Goal: Information Seeking & Learning: Learn about a topic

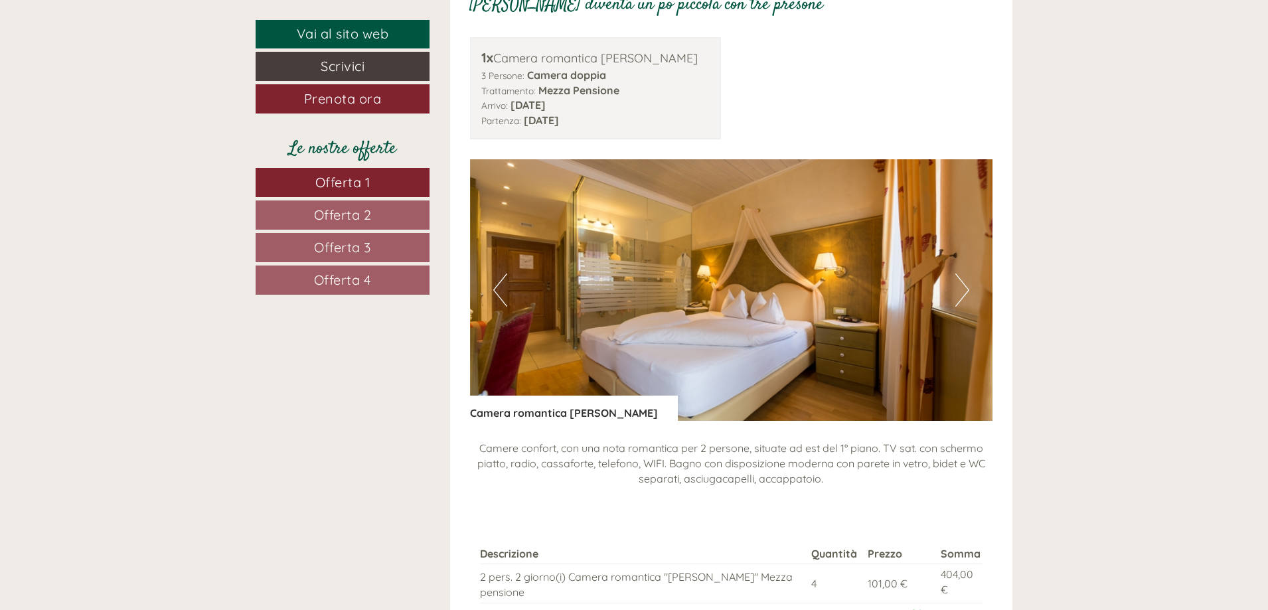
scroll to position [1262, 0]
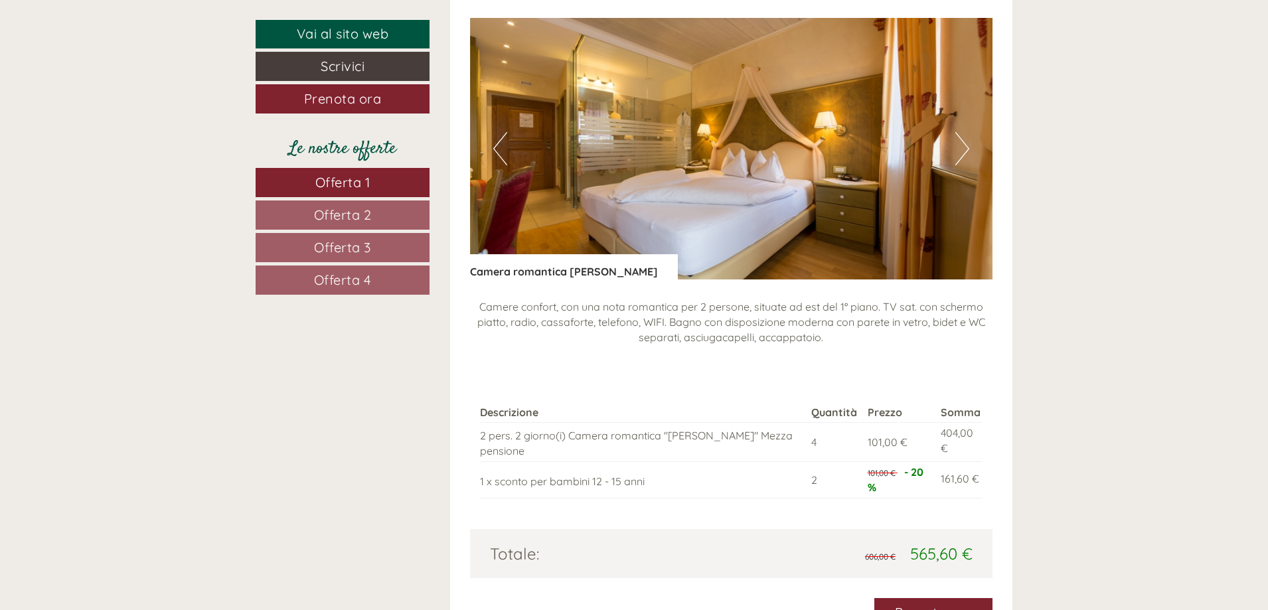
click at [963, 148] on button "Next" at bounding box center [962, 148] width 14 height 33
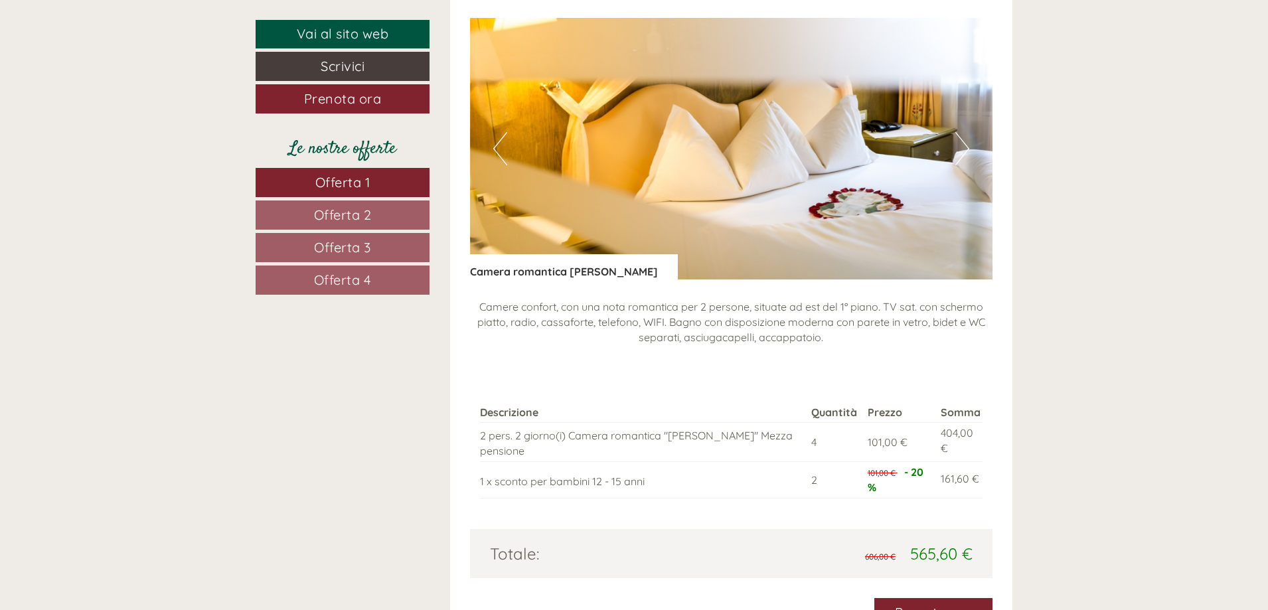
click at [963, 149] on button "Next" at bounding box center [962, 148] width 14 height 33
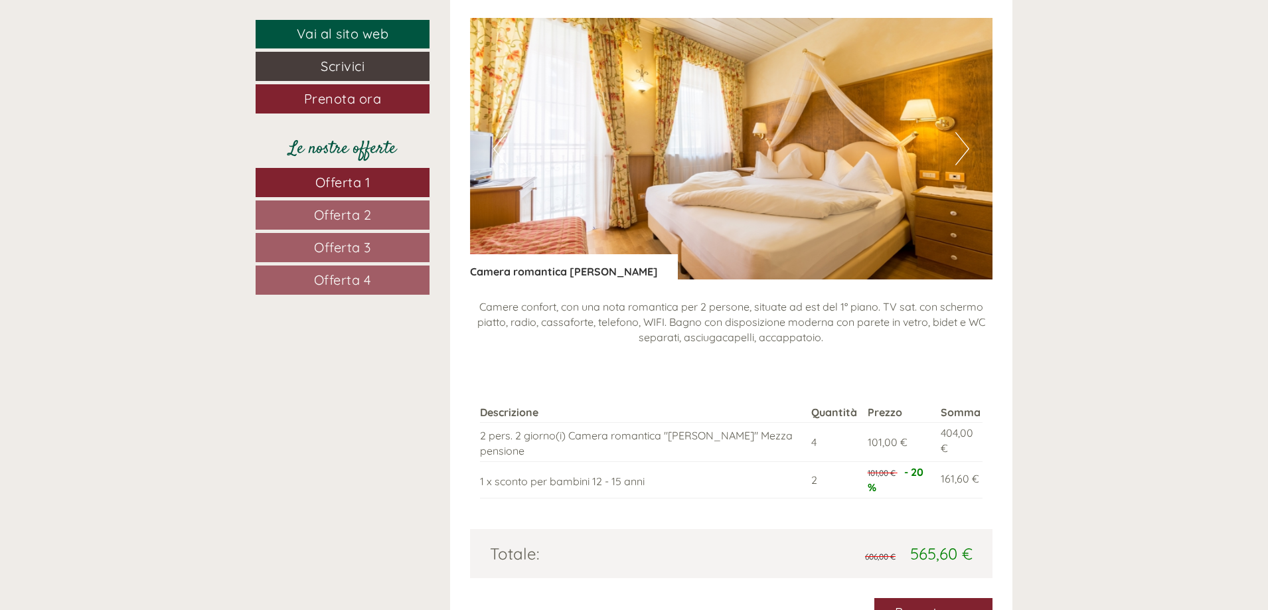
click at [961, 151] on button "Next" at bounding box center [962, 148] width 14 height 33
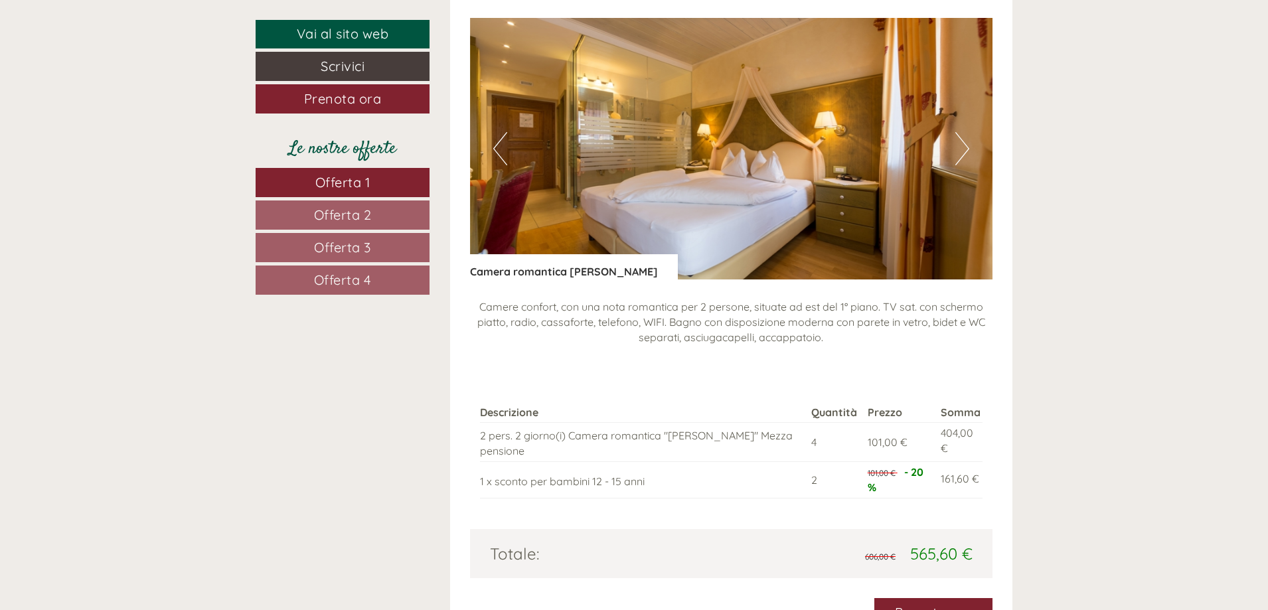
click at [960, 151] on button "Next" at bounding box center [962, 148] width 14 height 33
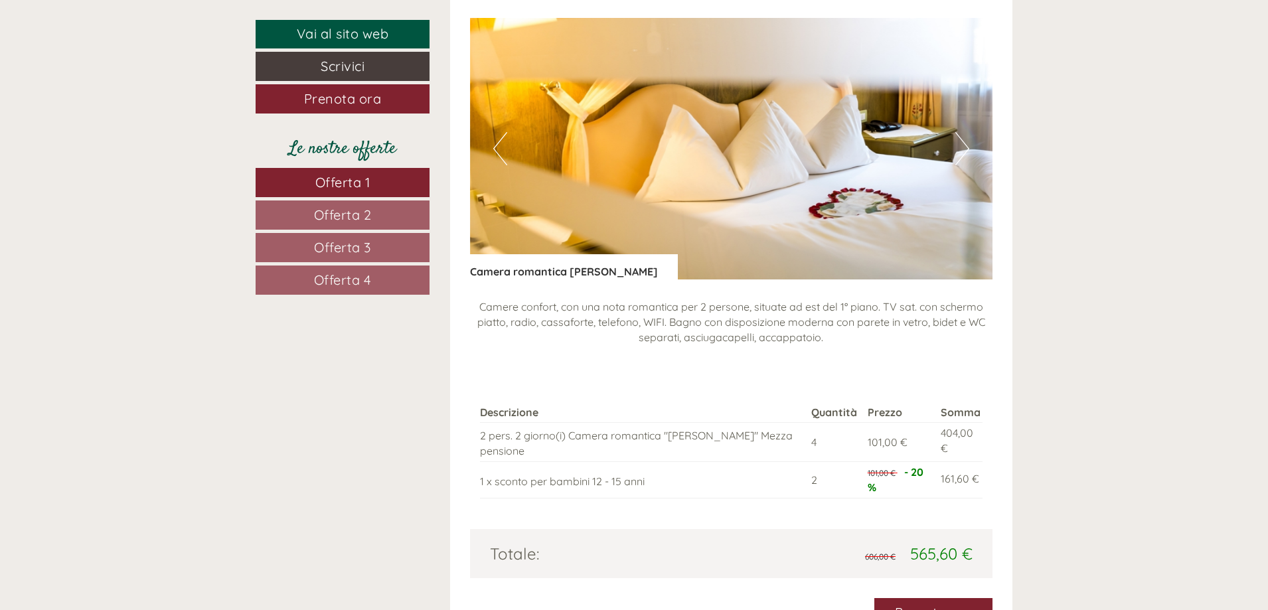
click at [960, 151] on button "Next" at bounding box center [962, 148] width 14 height 33
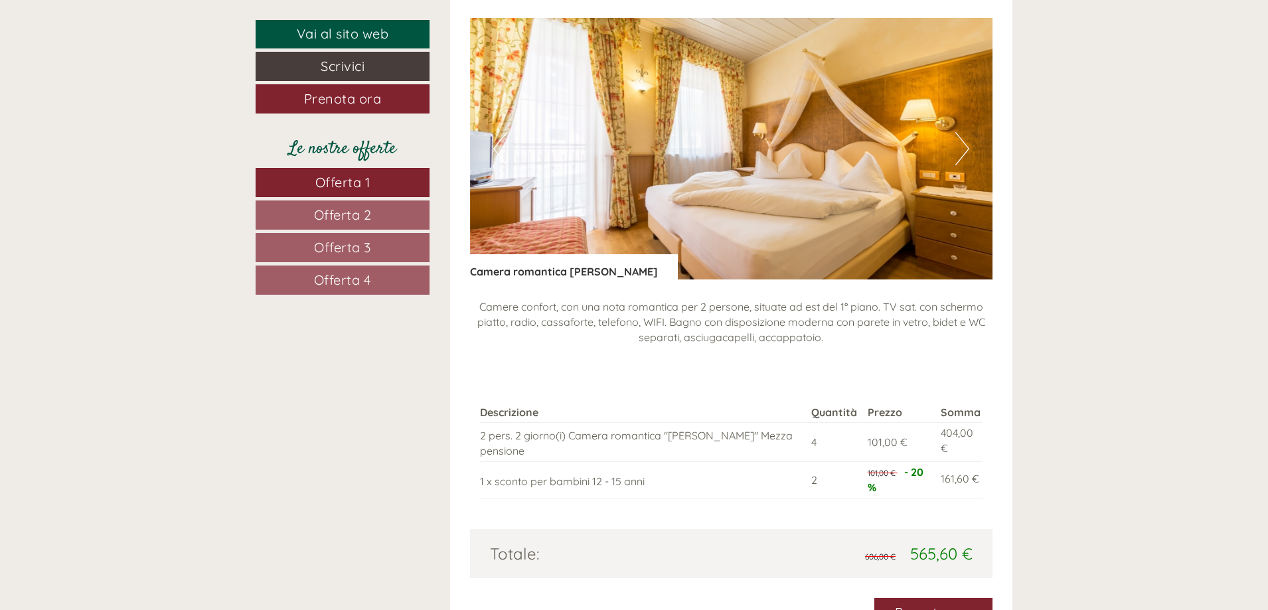
click at [960, 151] on button "Next" at bounding box center [962, 148] width 14 height 33
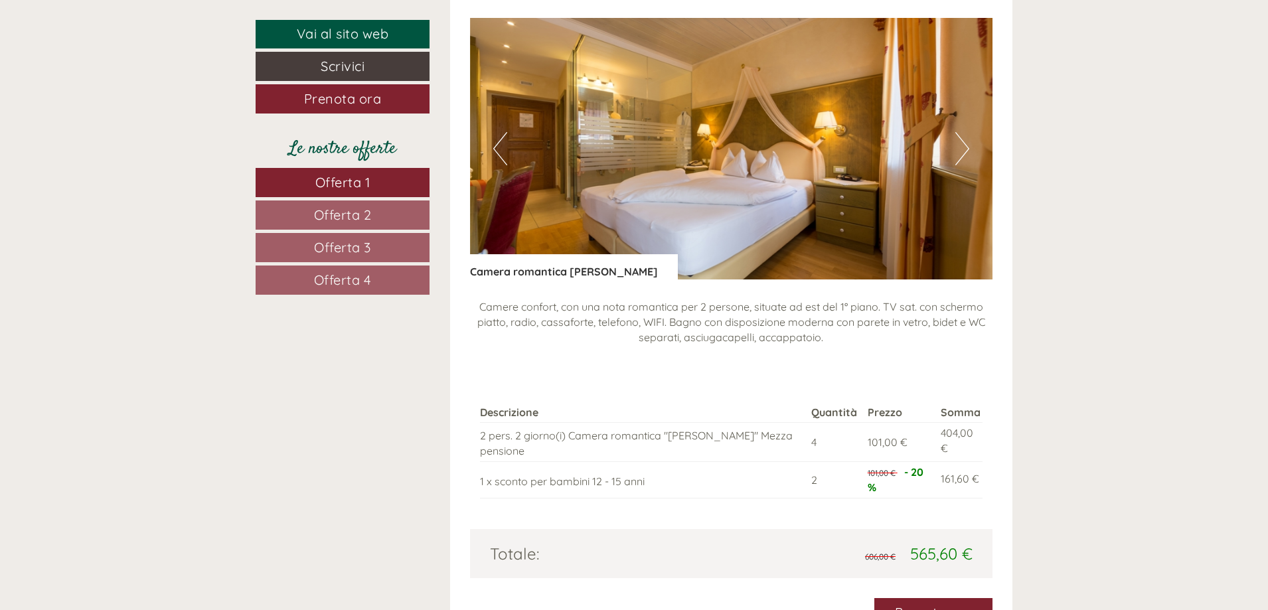
click at [959, 152] on button "Next" at bounding box center [962, 148] width 14 height 33
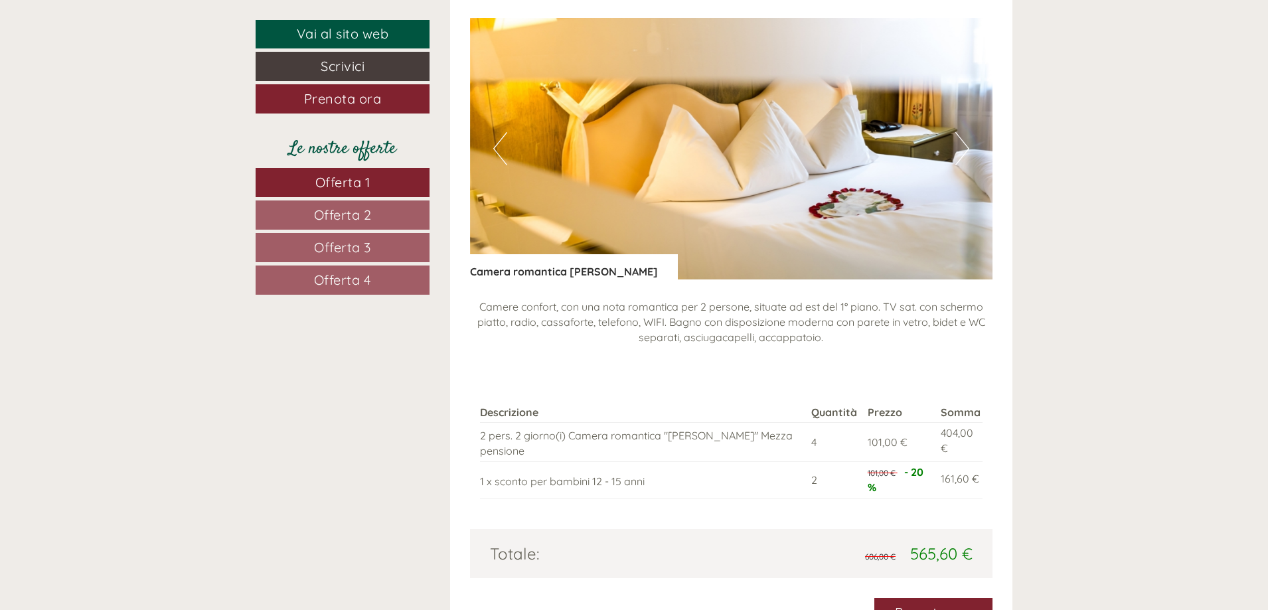
click at [959, 153] on button "Next" at bounding box center [962, 148] width 14 height 33
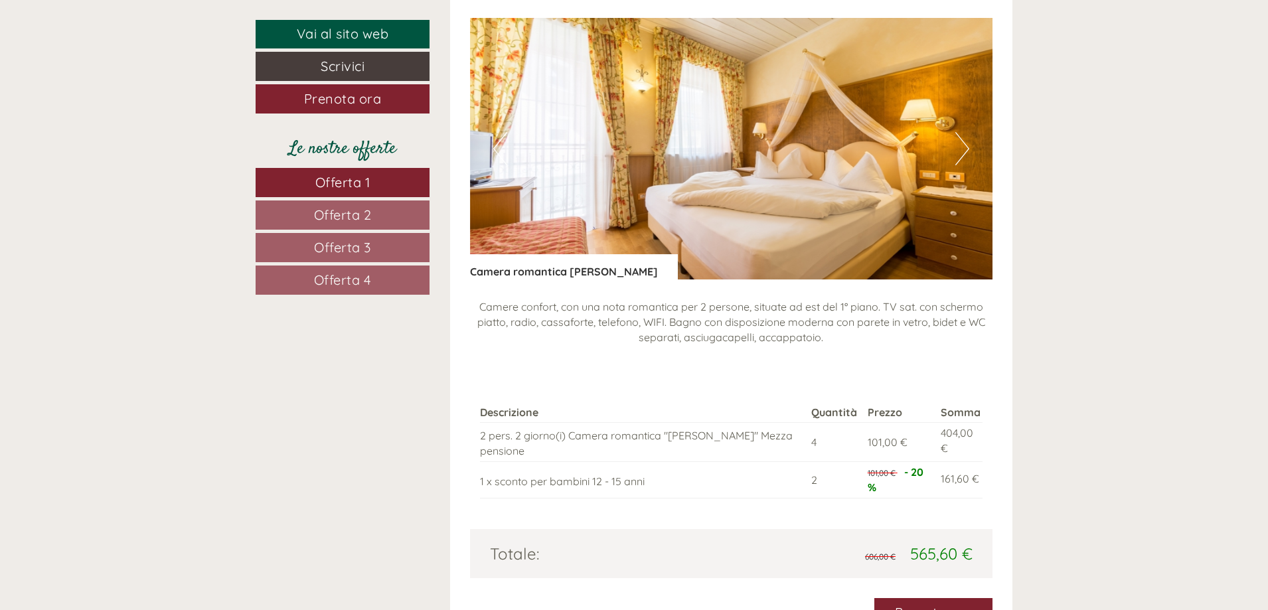
click at [958, 153] on button "Next" at bounding box center [962, 148] width 14 height 33
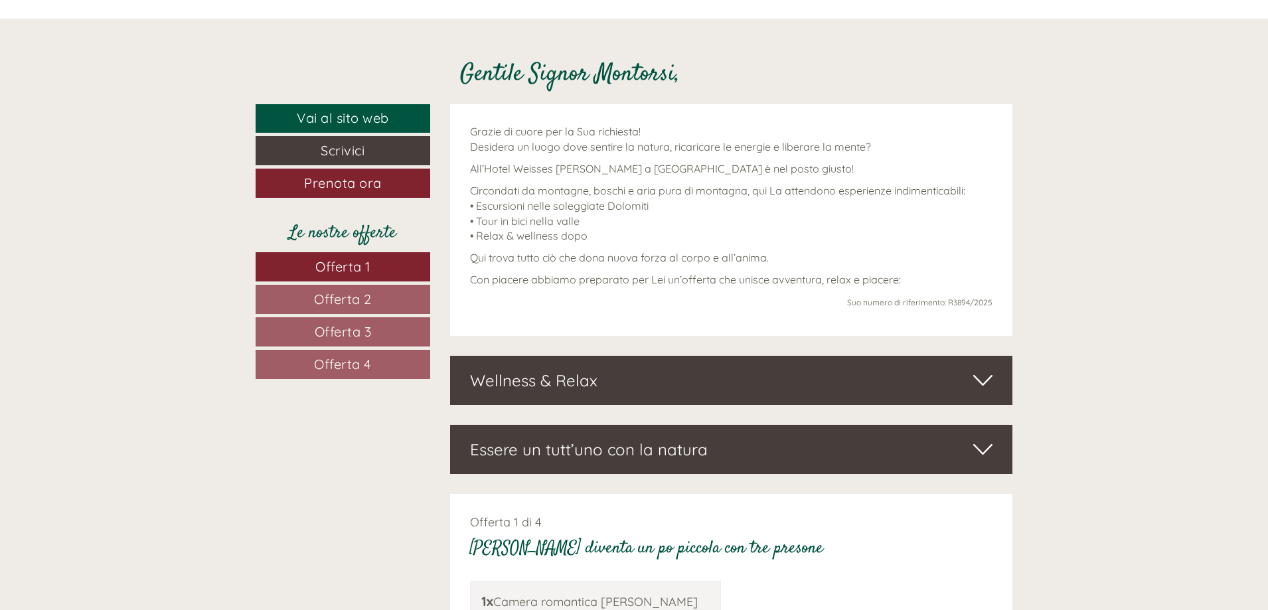
scroll to position [598, 0]
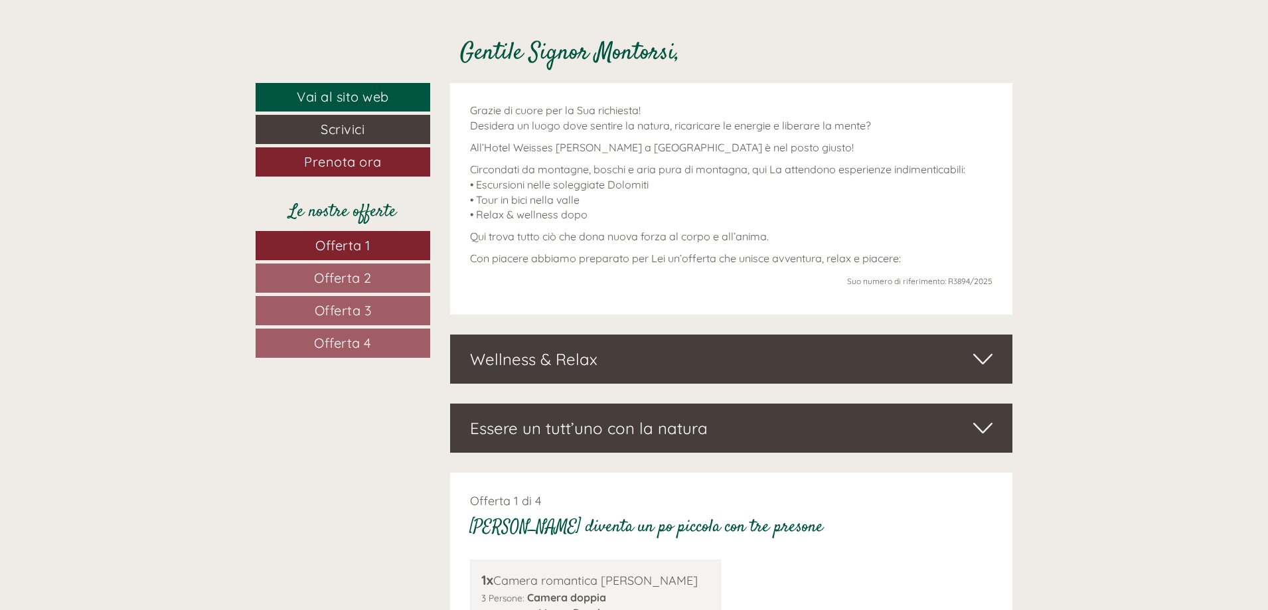
click at [819, 357] on div "Wellness & Relax" at bounding box center [731, 359] width 563 height 49
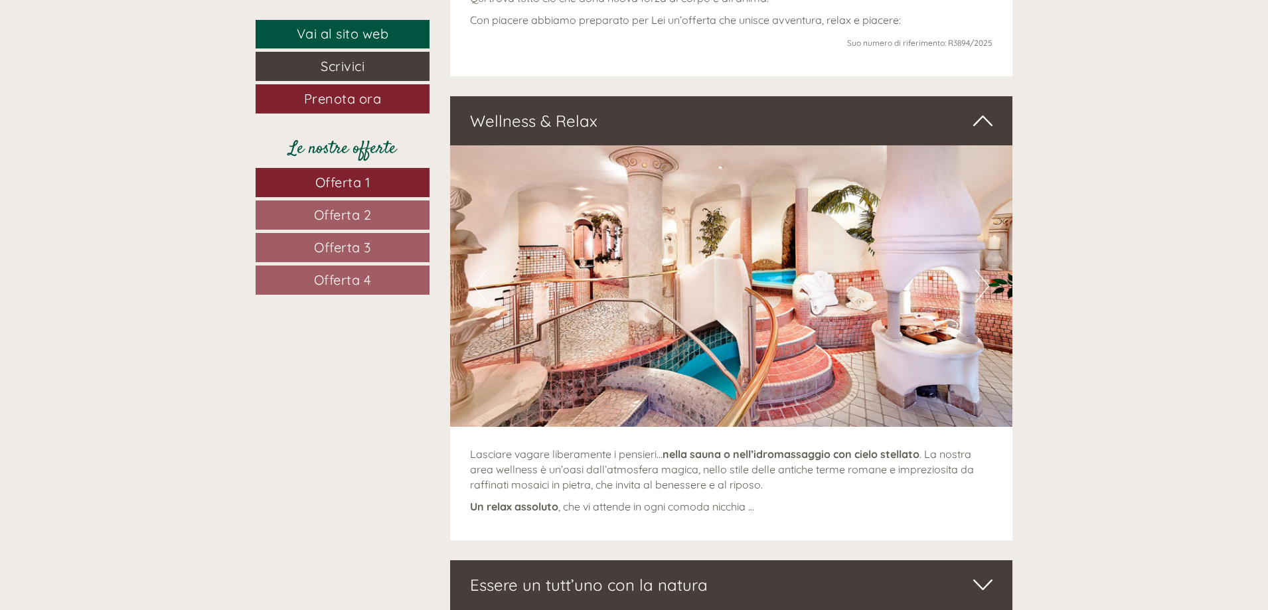
scroll to position [863, 0]
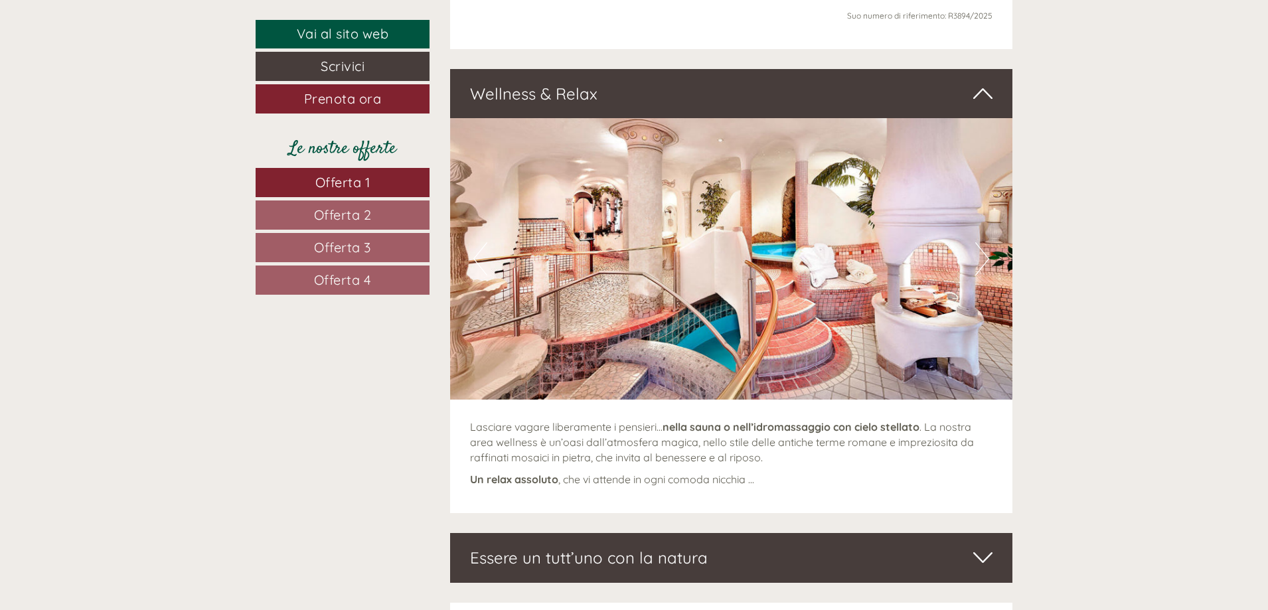
click at [980, 261] on button "Next" at bounding box center [982, 258] width 14 height 33
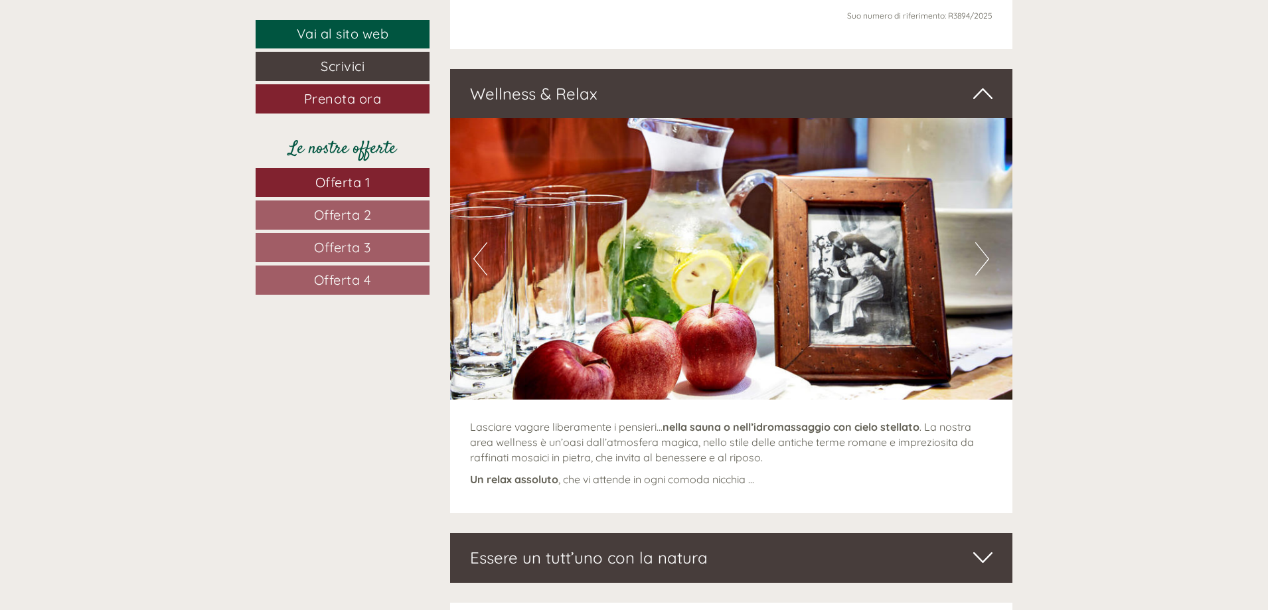
click at [980, 261] on button "Next" at bounding box center [982, 258] width 14 height 33
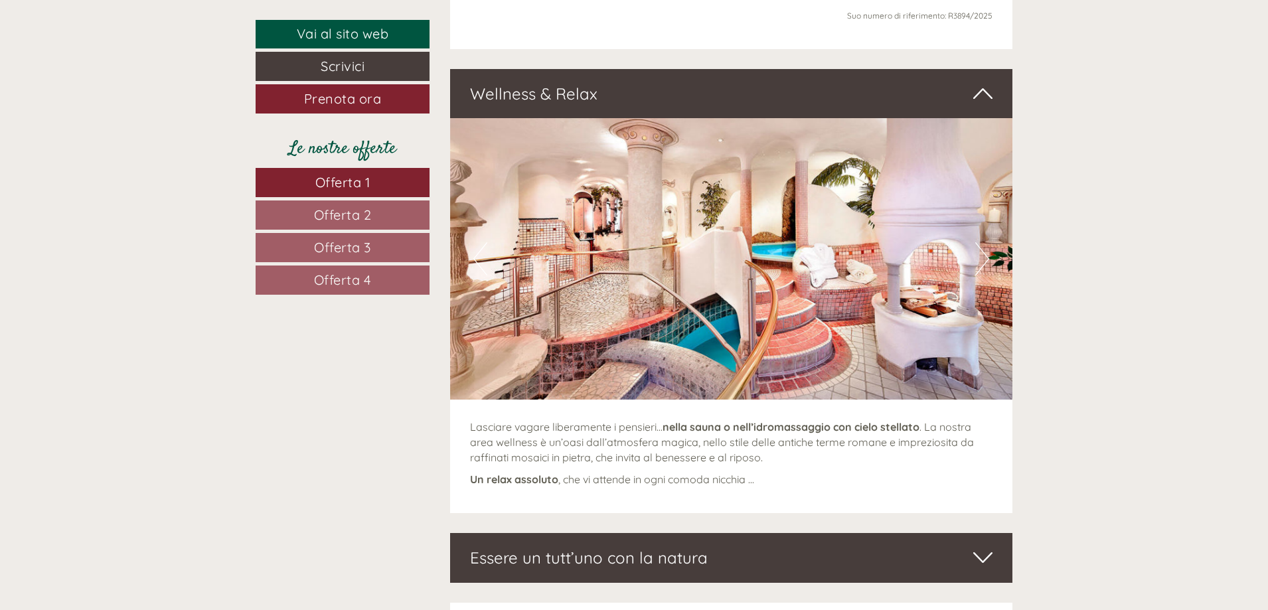
click at [980, 261] on button "Next" at bounding box center [982, 258] width 14 height 33
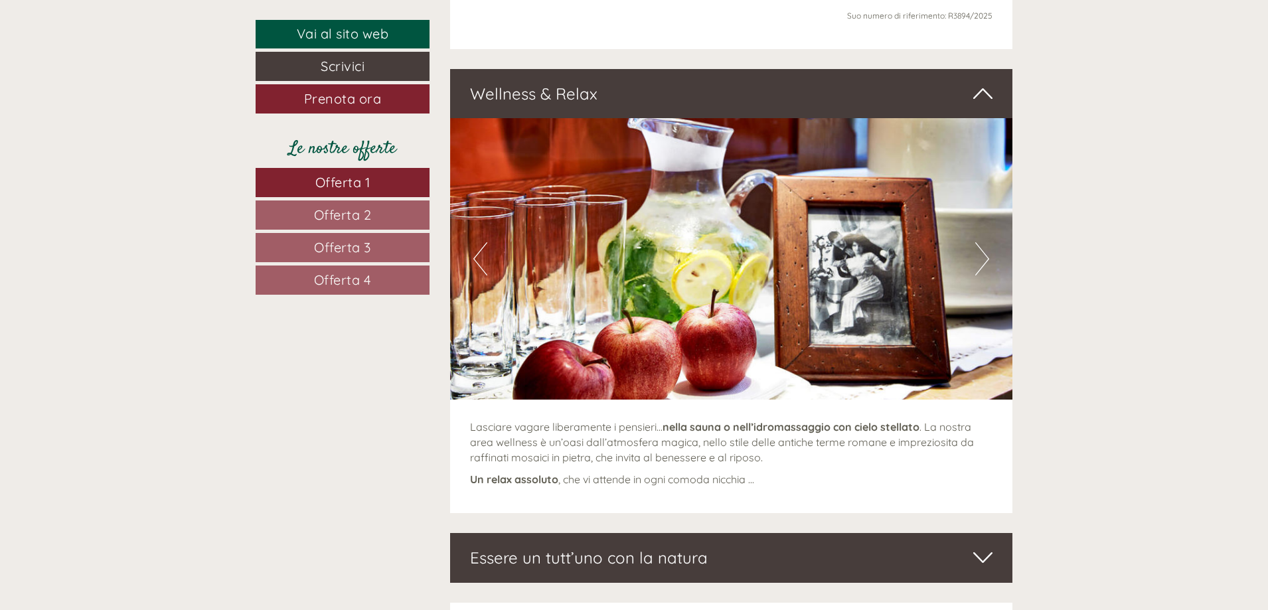
click at [980, 261] on button "Next" at bounding box center [982, 258] width 14 height 33
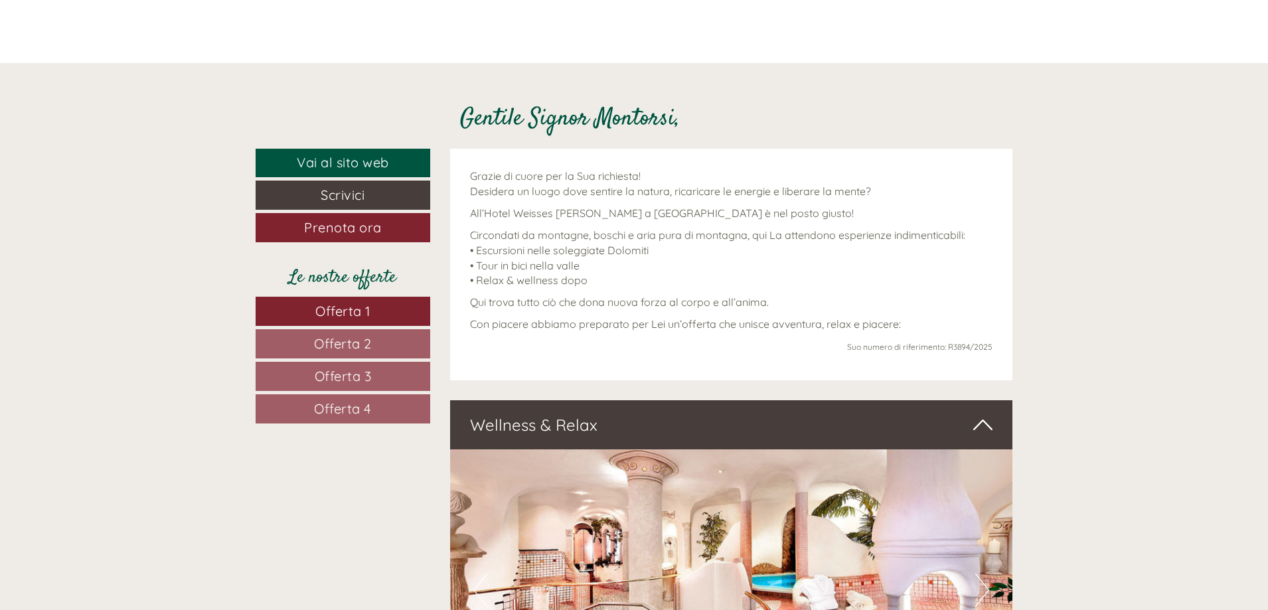
scroll to position [598, 0]
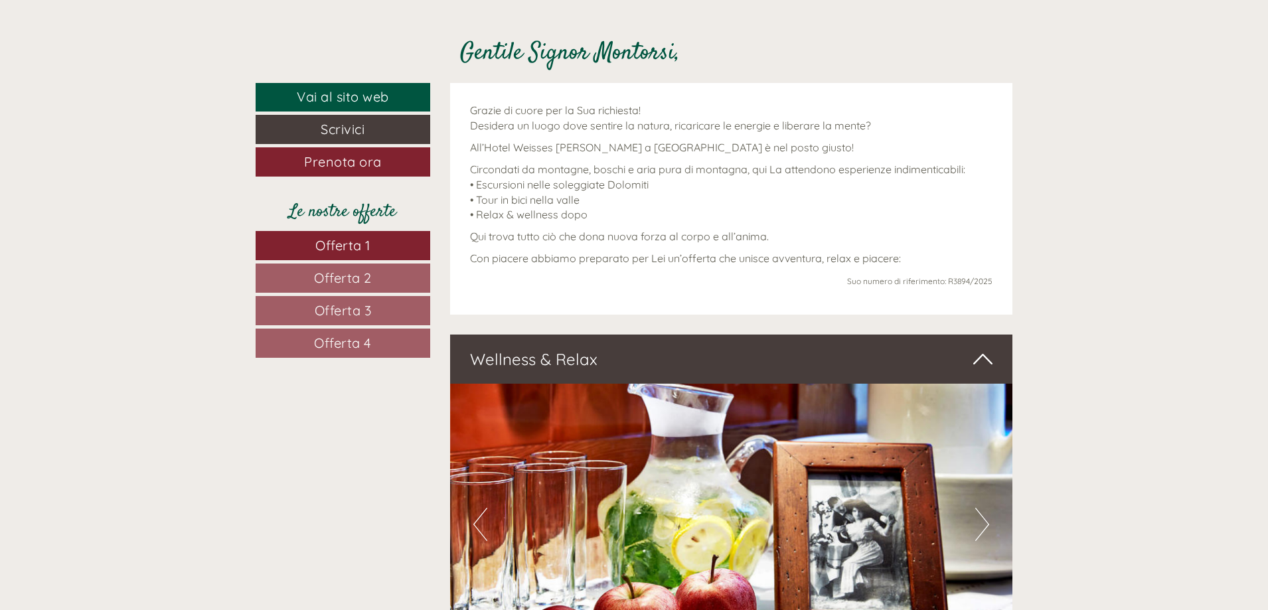
click at [369, 342] on span "Offerta 4" at bounding box center [343, 343] width 58 height 17
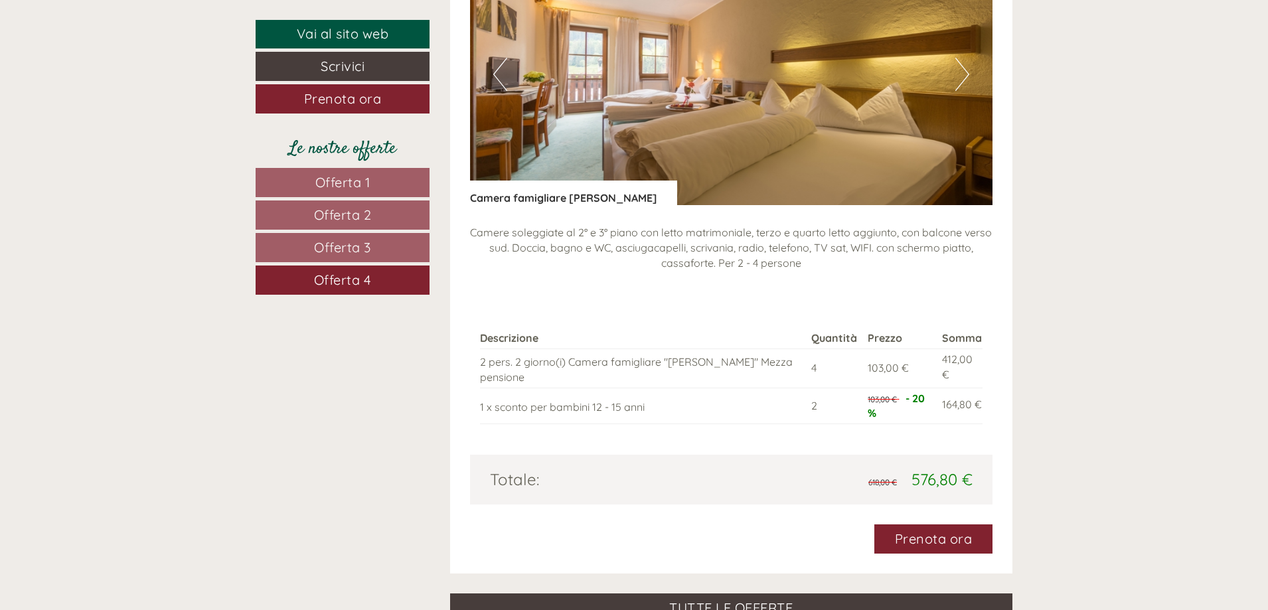
scroll to position [1732, 0]
click at [355, 245] on span "Offerta 3" at bounding box center [342, 247] width 57 height 17
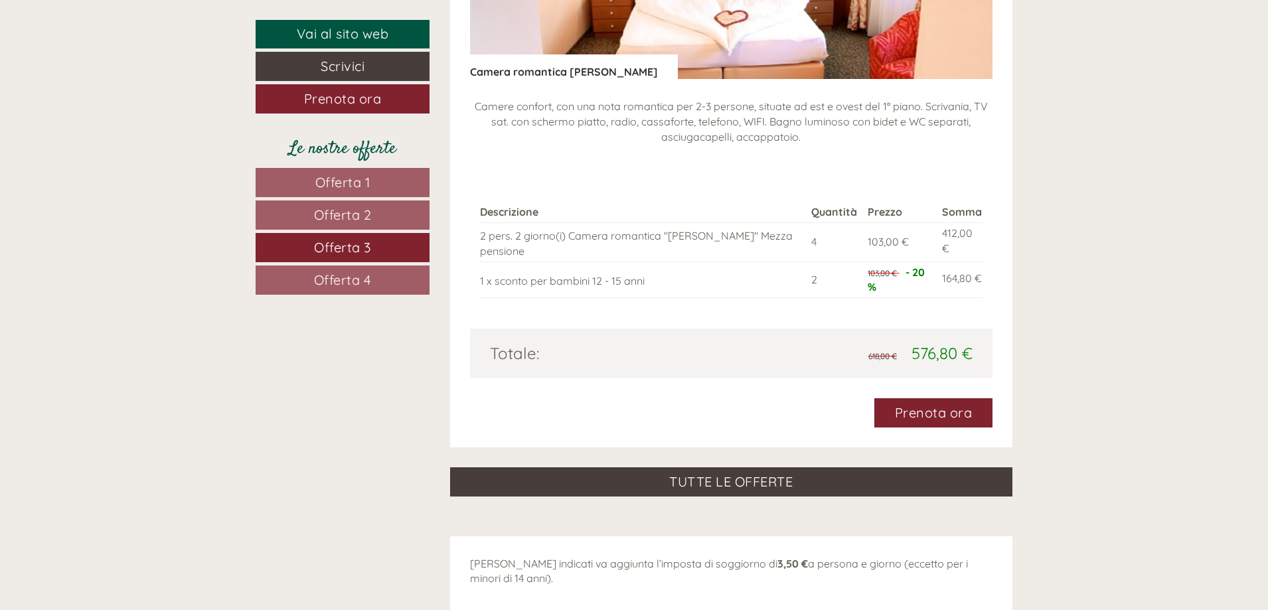
scroll to position [1865, 0]
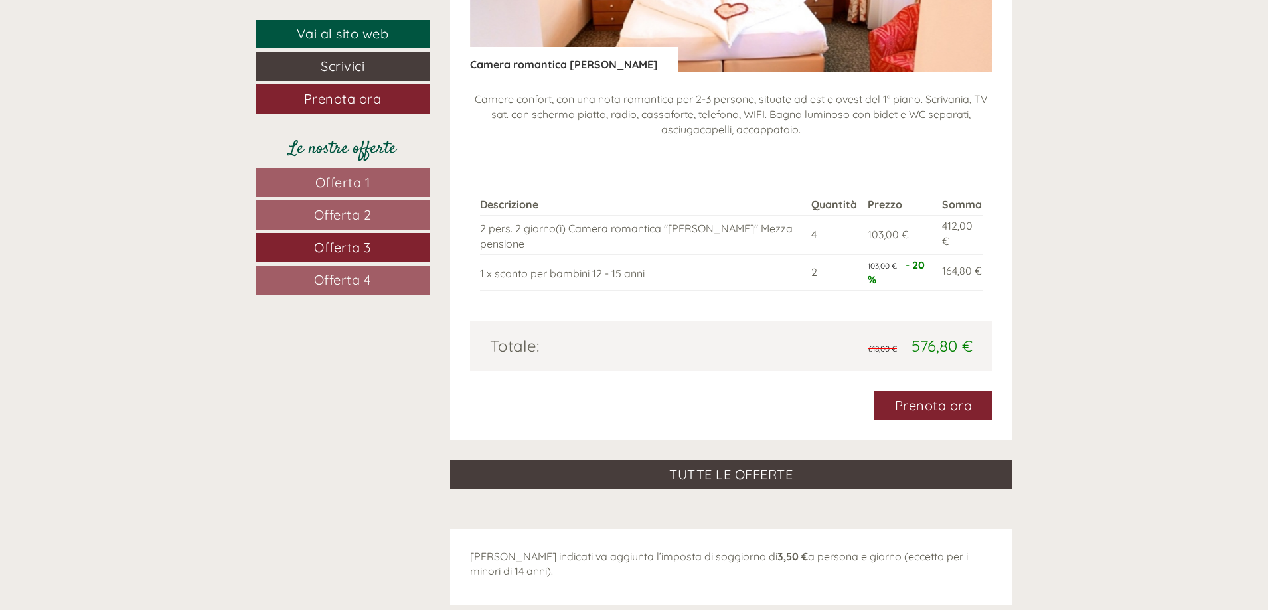
click at [335, 276] on span "Offerta 4" at bounding box center [343, 280] width 58 height 17
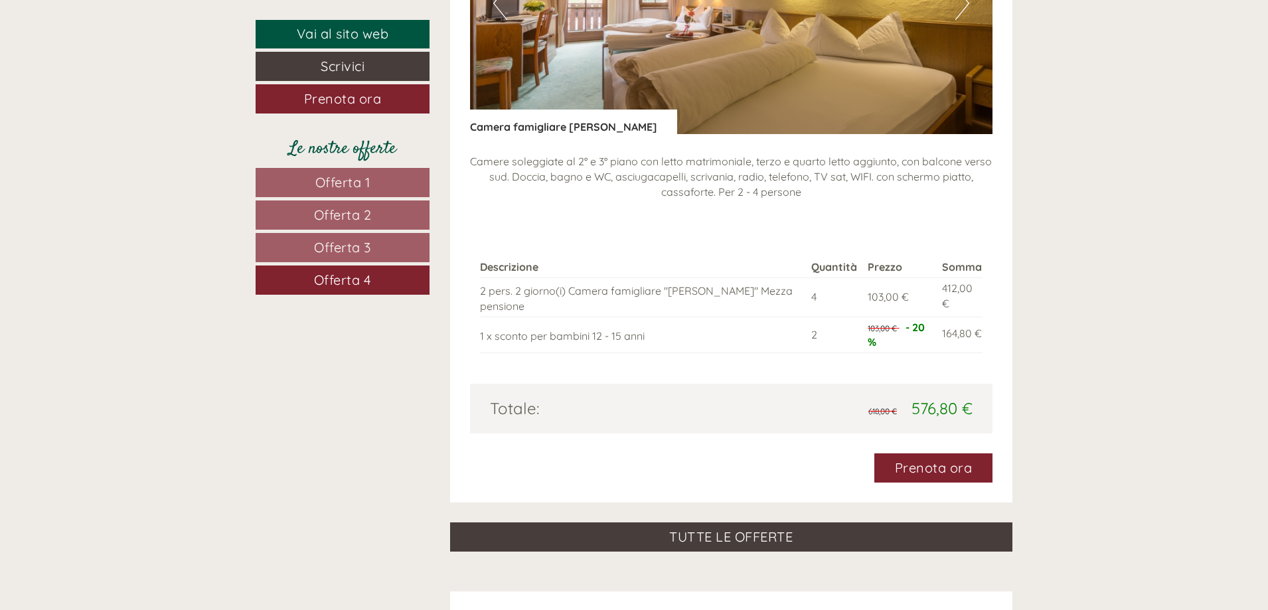
scroll to position [1665, 0]
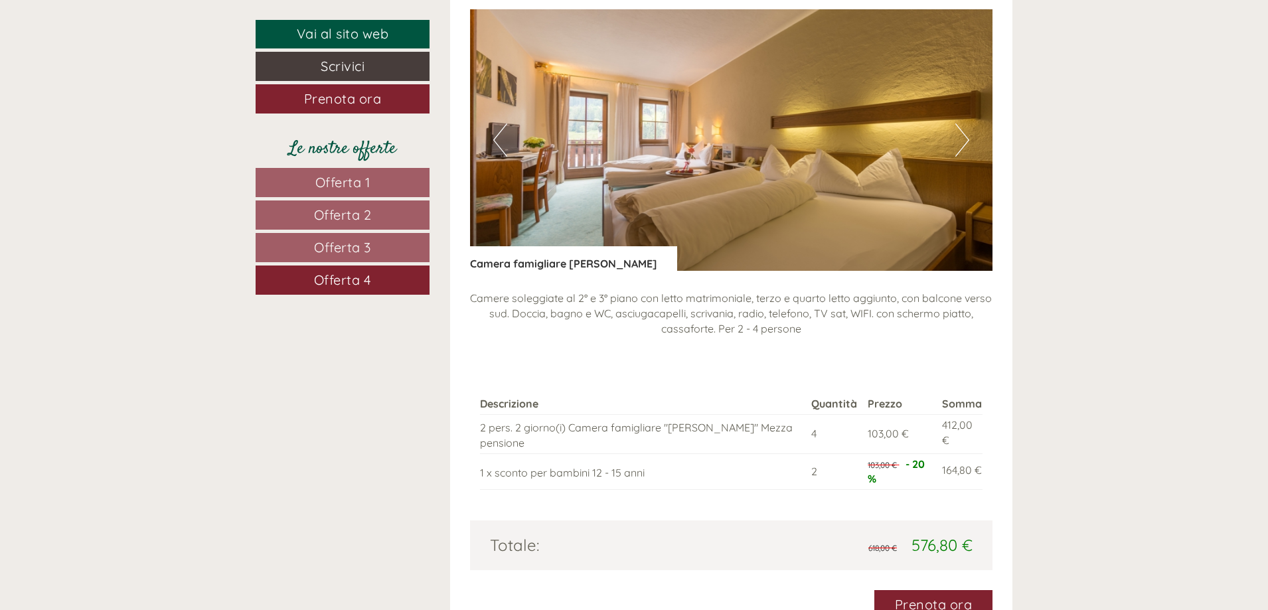
click at [328, 179] on span "Offerta 1" at bounding box center [342, 182] width 55 height 17
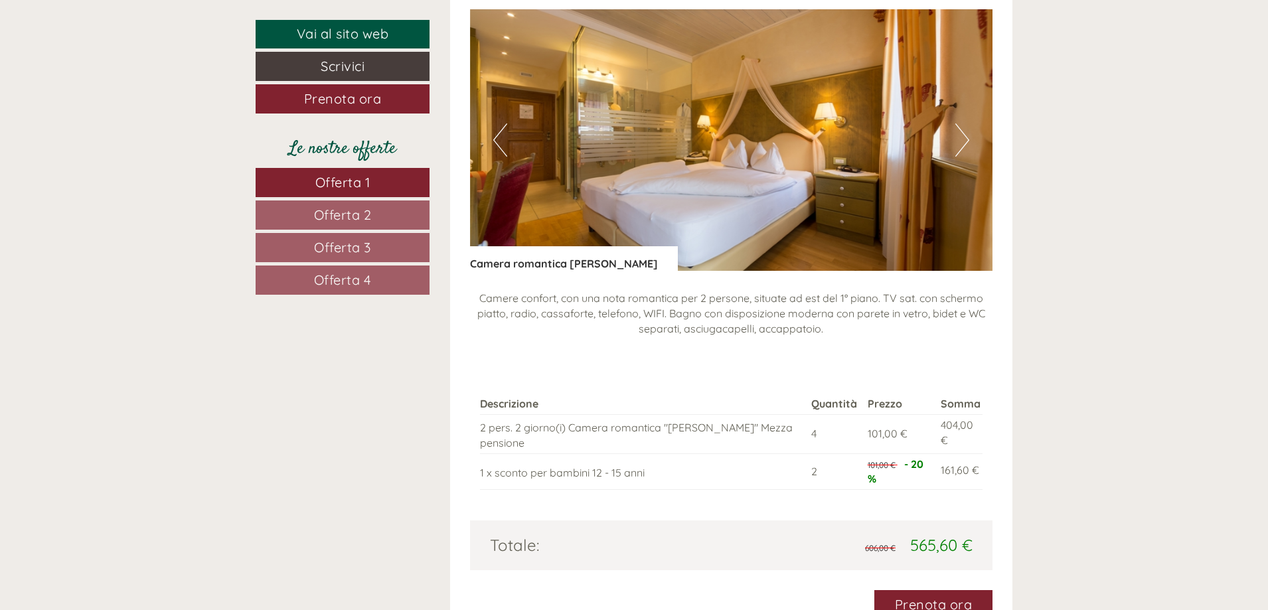
click at [371, 211] on span "Offerta 2" at bounding box center [343, 215] width 58 height 17
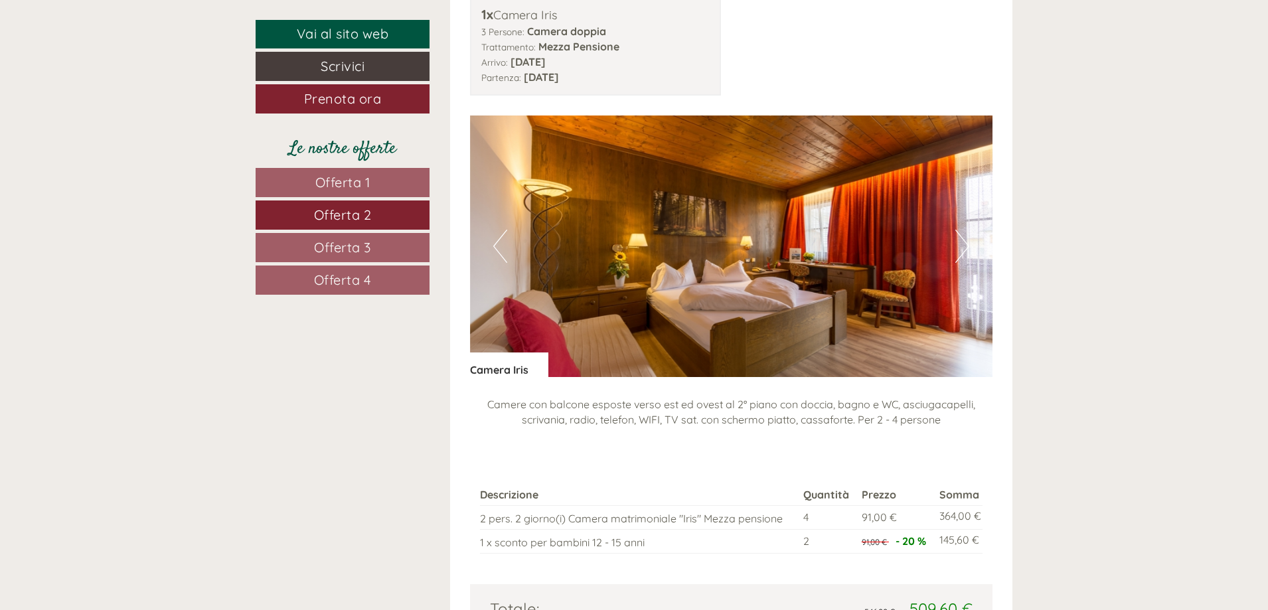
scroll to position [1599, 0]
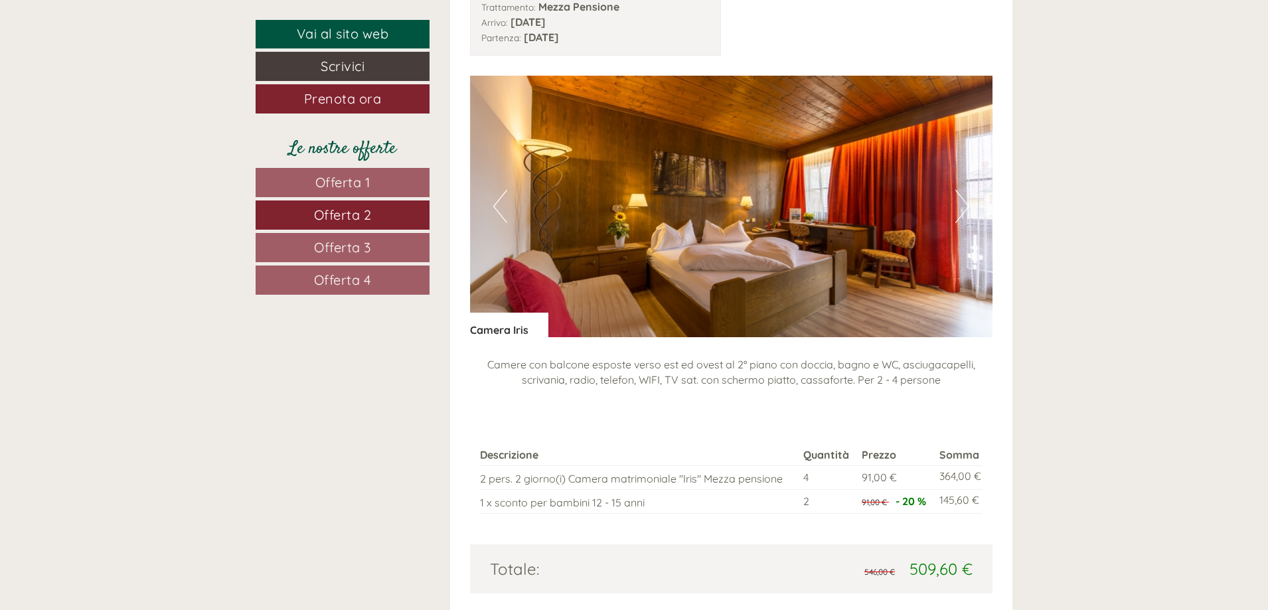
click at [352, 246] on span "Offerta 3" at bounding box center [342, 247] width 57 height 17
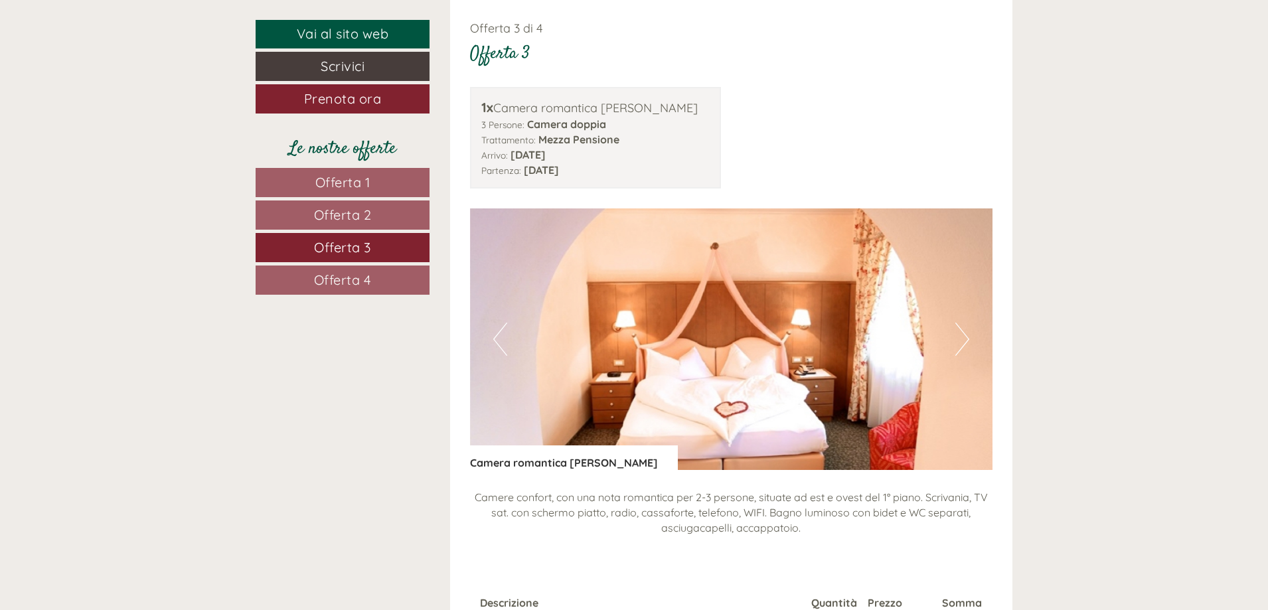
click at [375, 179] on link "Offerta 1" at bounding box center [343, 182] width 174 height 29
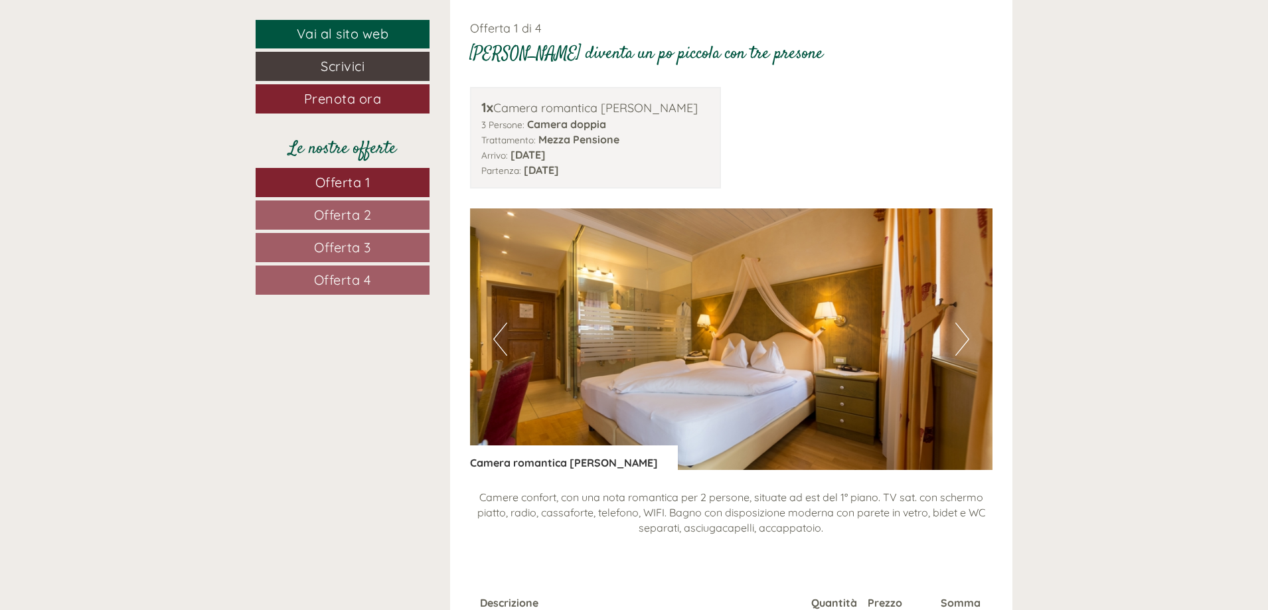
click at [962, 335] on button "Next" at bounding box center [962, 339] width 14 height 33
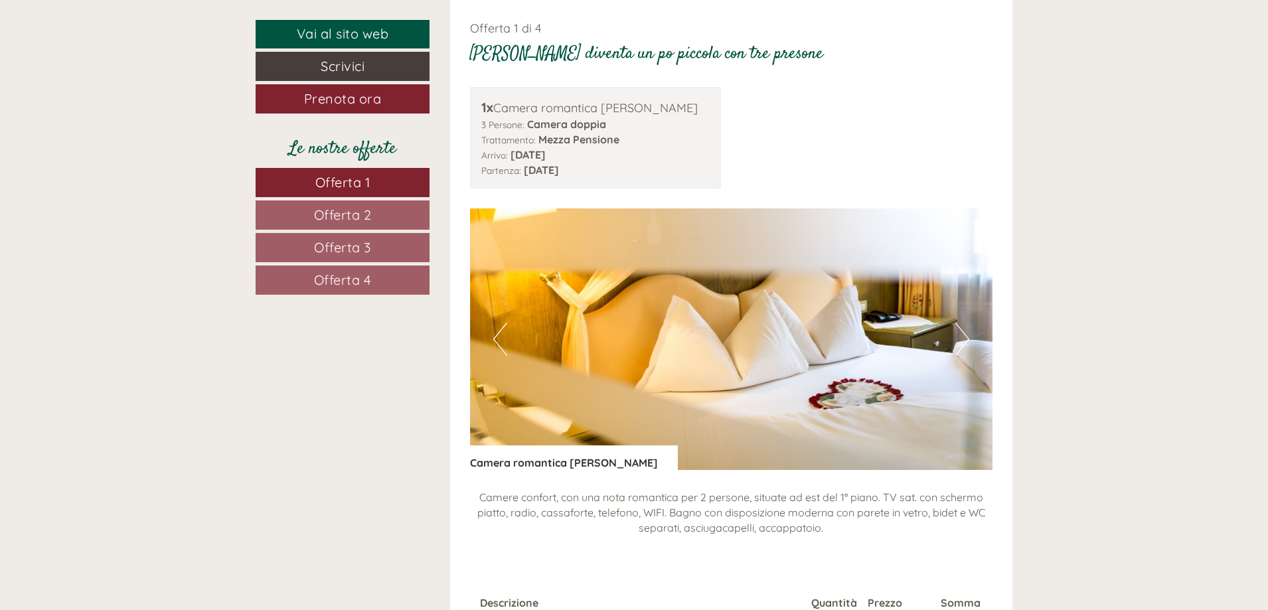
click at [962, 335] on button "Next" at bounding box center [962, 339] width 14 height 33
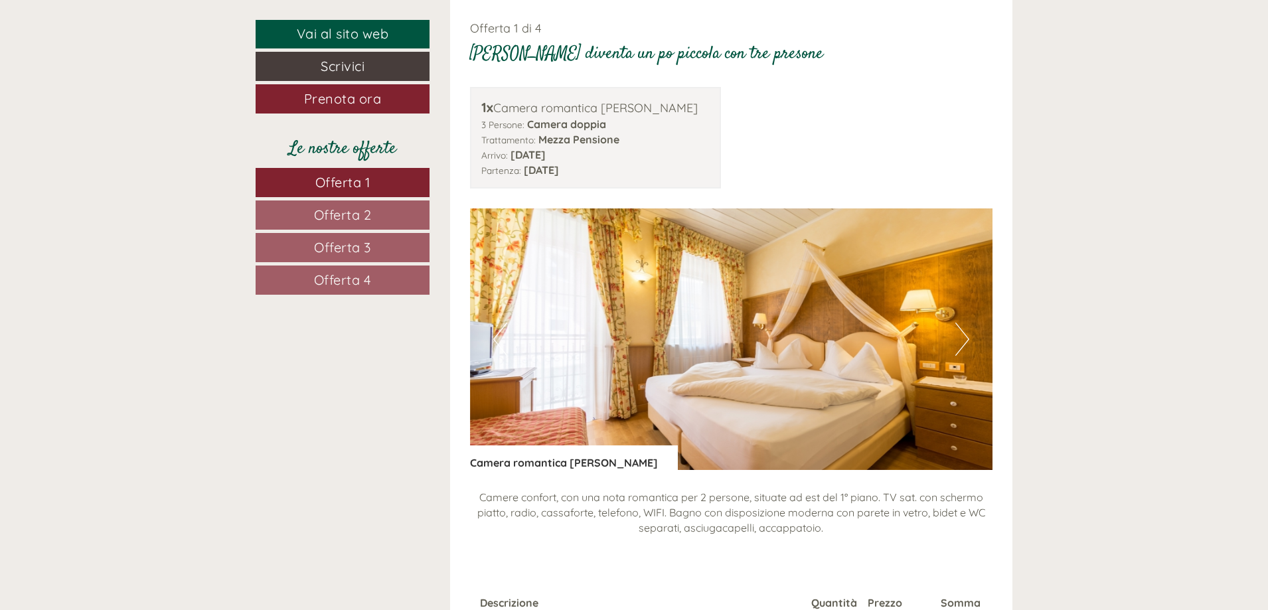
click at [962, 332] on button "Next" at bounding box center [962, 339] width 14 height 33
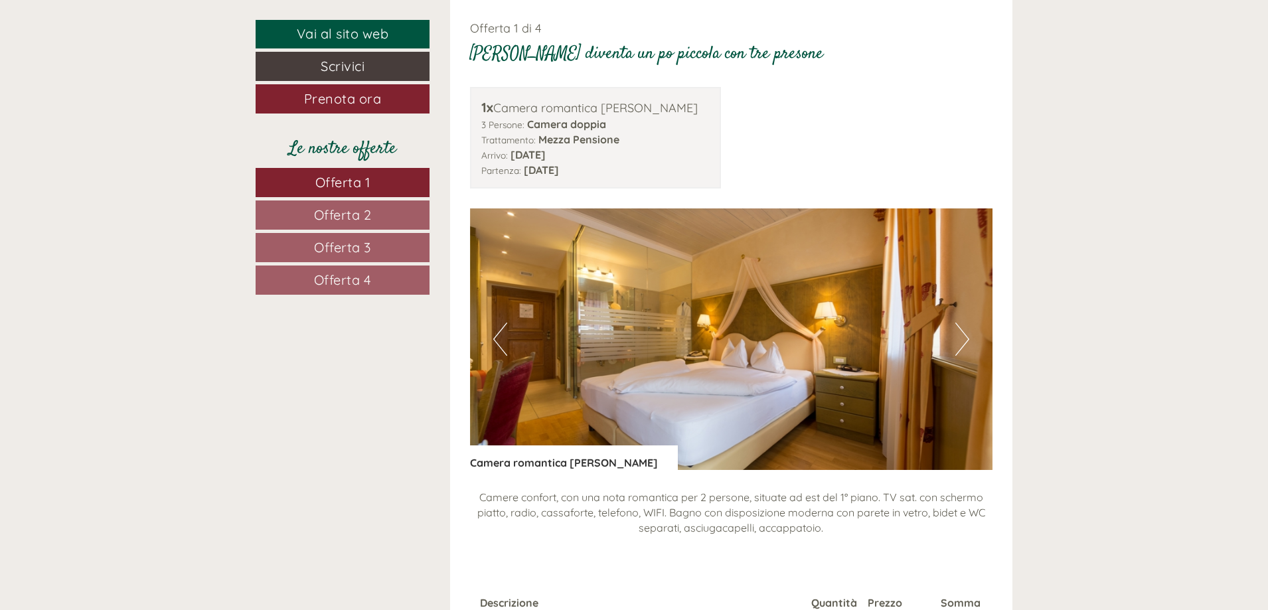
click at [954, 332] on img at bounding box center [731, 339] width 523 height 262
click at [960, 331] on button "Next" at bounding box center [962, 339] width 14 height 33
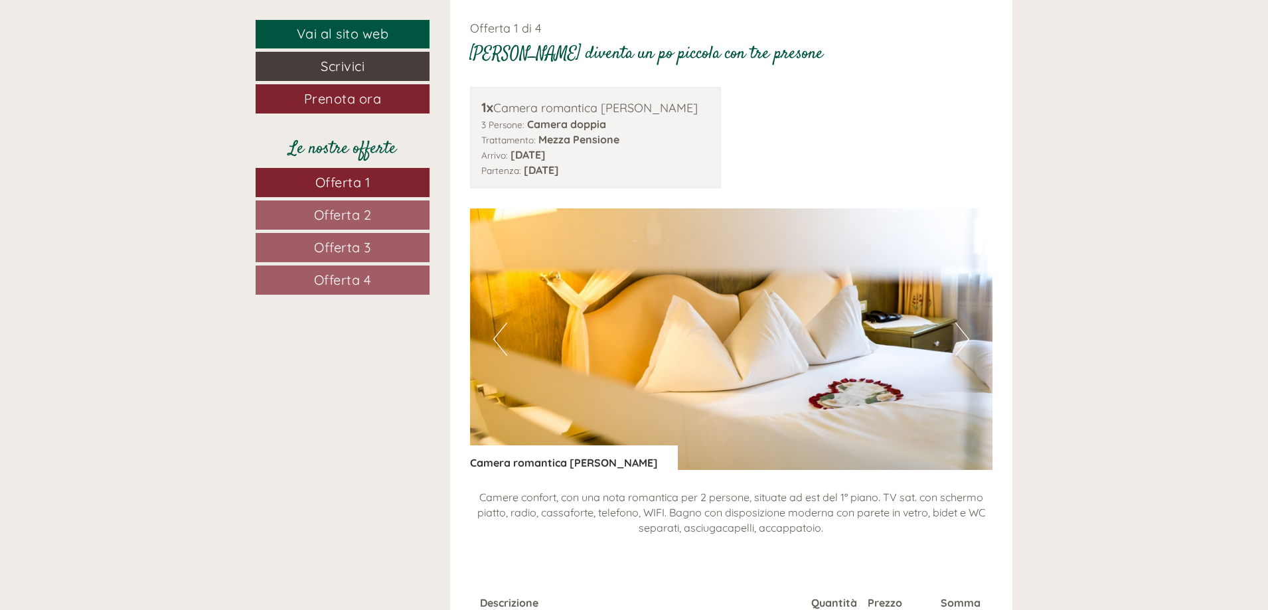
click at [960, 331] on button "Next" at bounding box center [962, 339] width 14 height 33
